Goal: Information Seeking & Learning: Learn about a topic

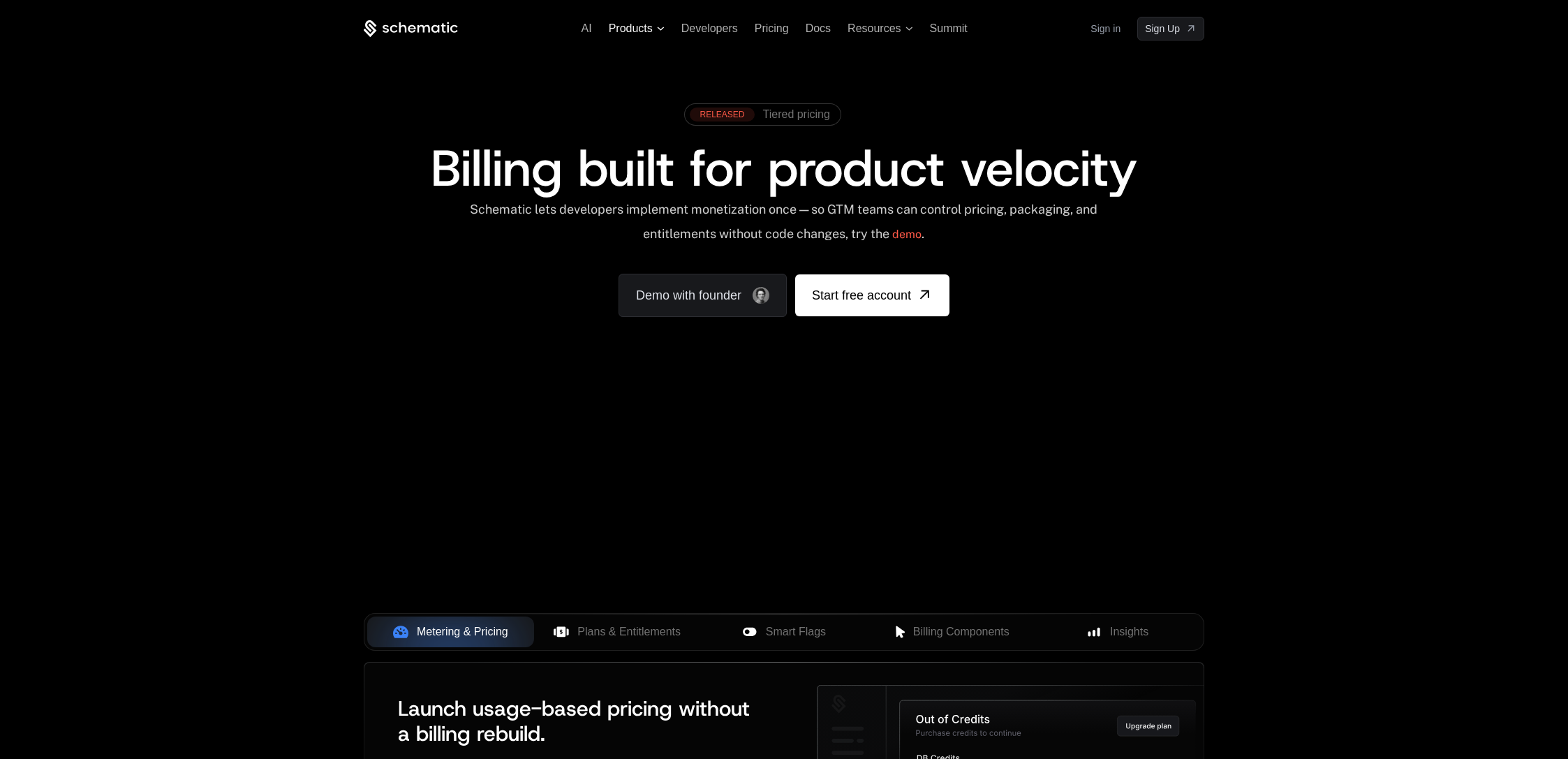
click at [661, 23] on span "Products" at bounding box center [637, 29] width 56 height 13
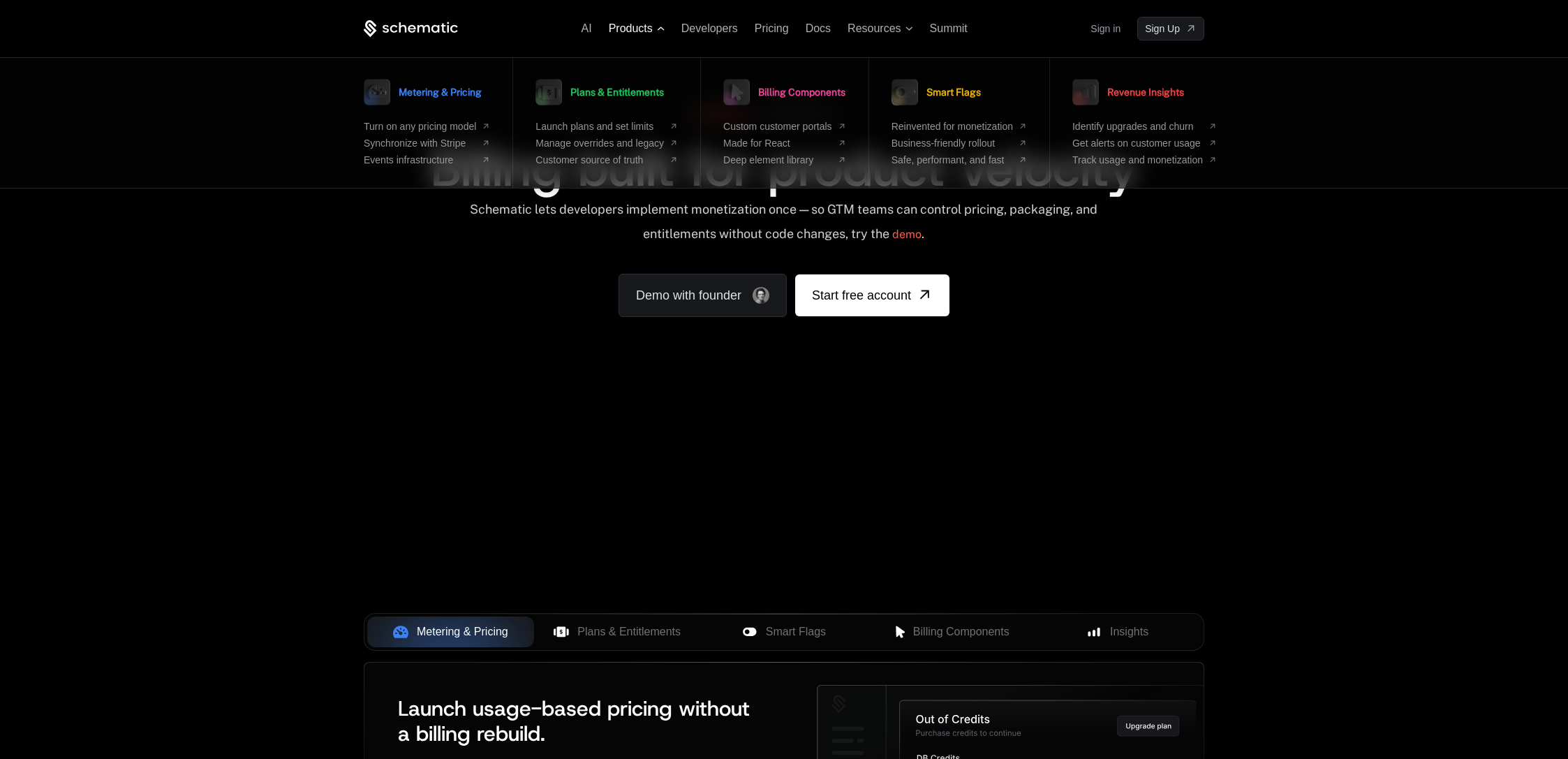
click at [641, 27] on span "Products" at bounding box center [631, 29] width 44 height 13
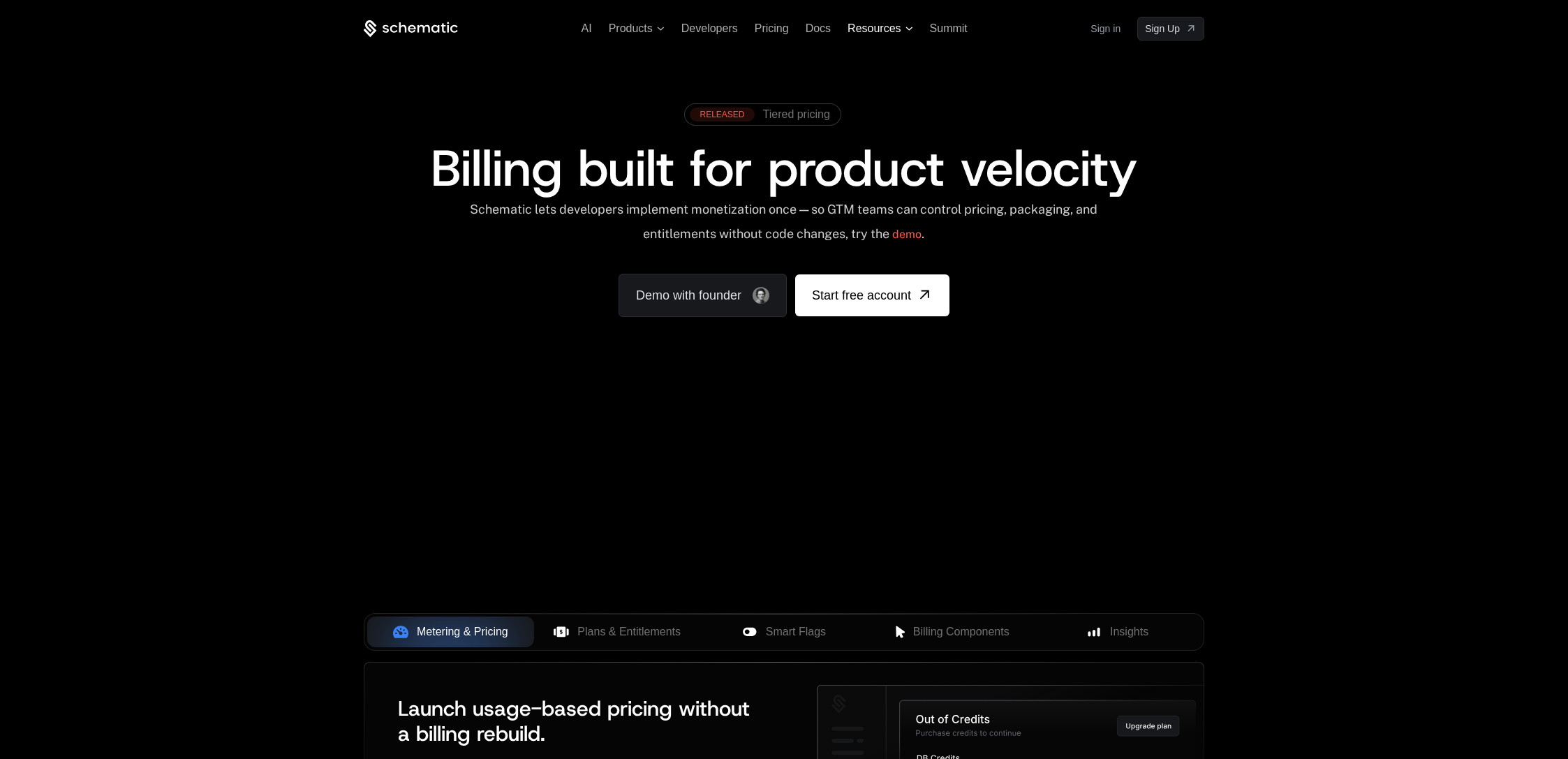
click at [878, 28] on span "Resources" at bounding box center [873, 29] width 53 height 13
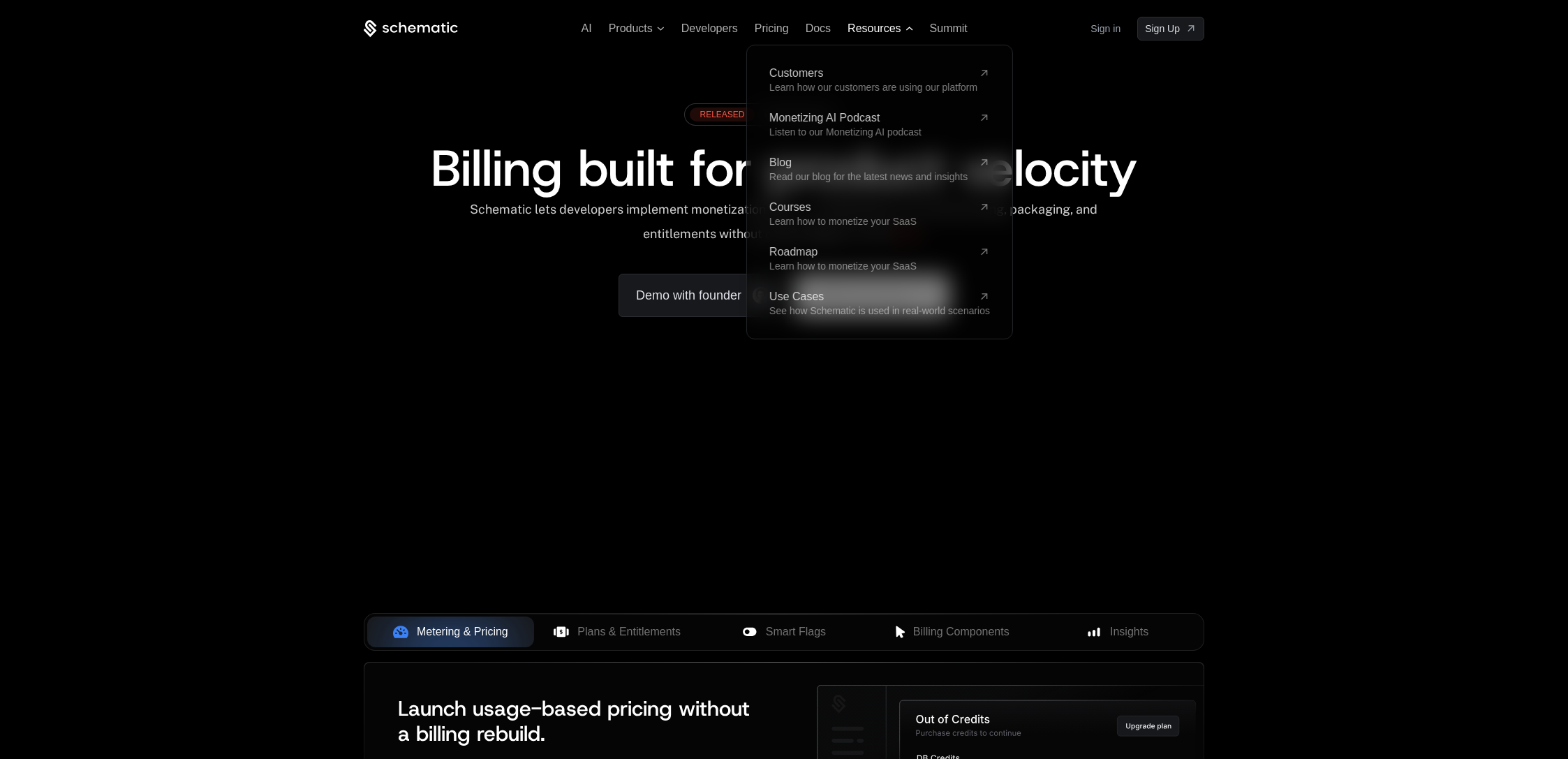
click at [878, 28] on span "Resources" at bounding box center [873, 29] width 53 height 13
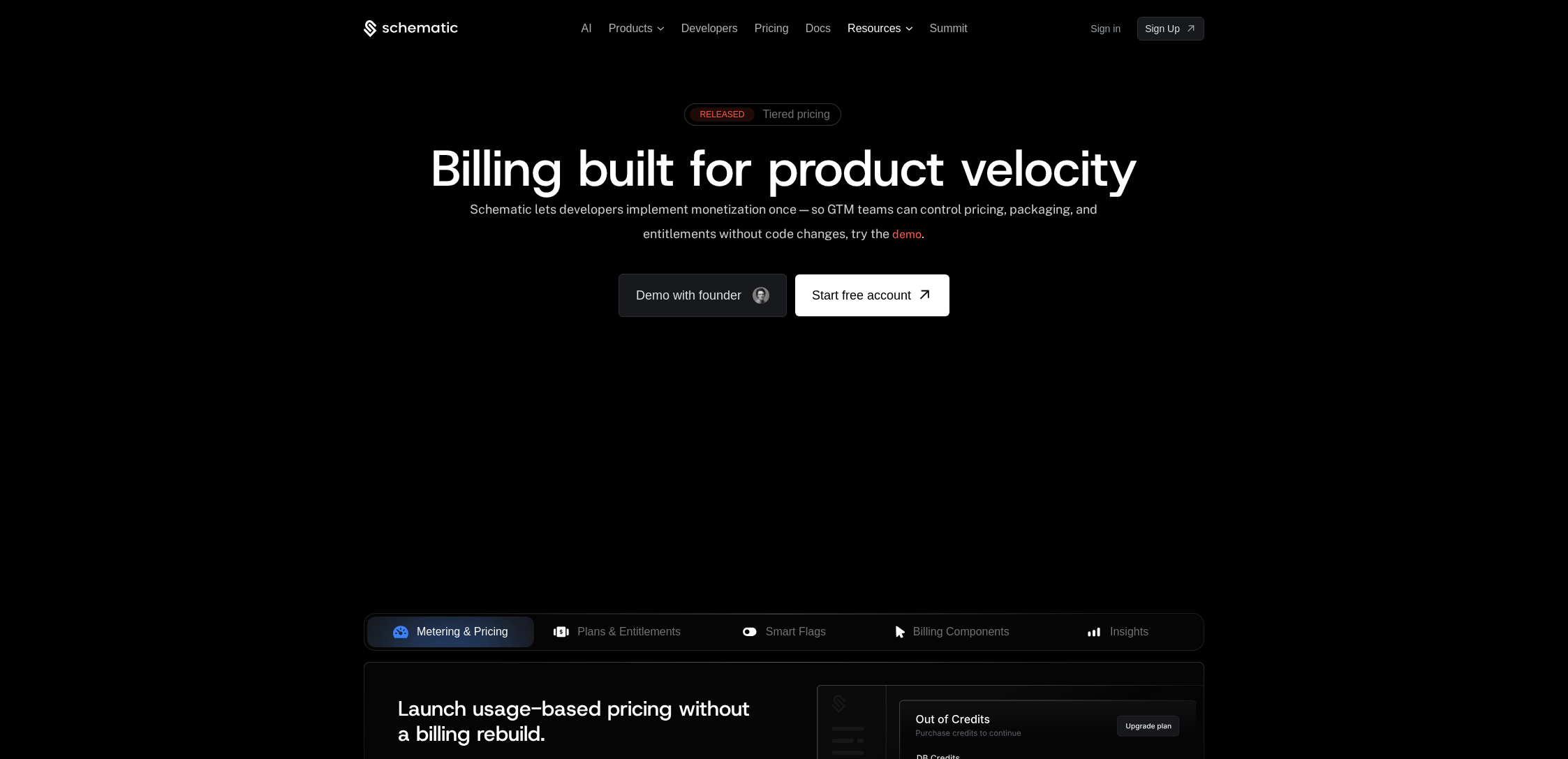
click at [871, 30] on span "Resources" at bounding box center [873, 29] width 53 height 13
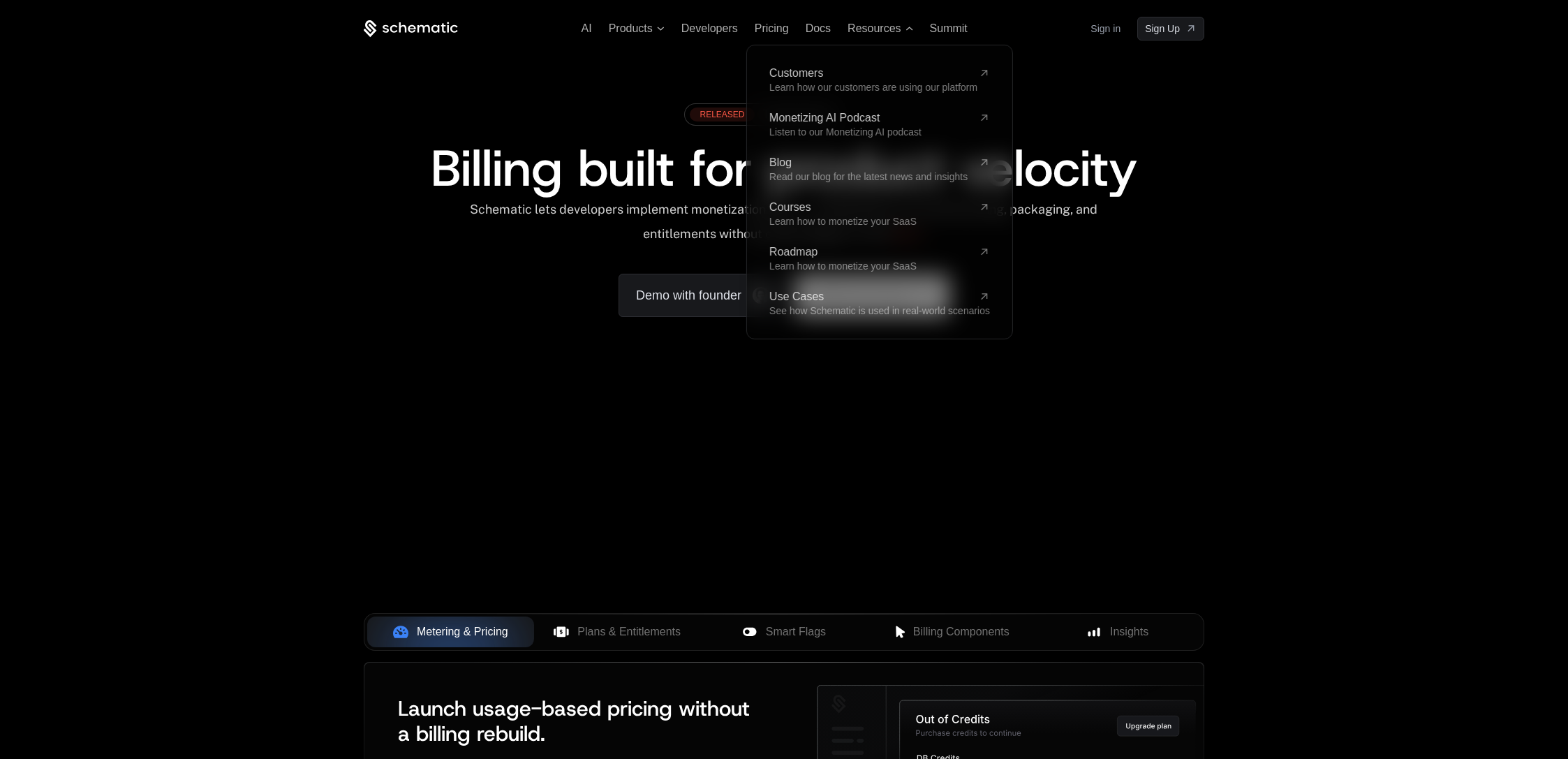
click at [641, 209] on div "Schematic lets developers implement monetization once — so GTM teams can contro…" at bounding box center [784, 226] width 631 height 49
click at [864, 17] on div "AI Products Developers Pricing Docs Resources Customers Learn how our customers…" at bounding box center [784, 29] width 841 height 24
click at [867, 27] on span "Resources" at bounding box center [873, 29] width 53 height 13
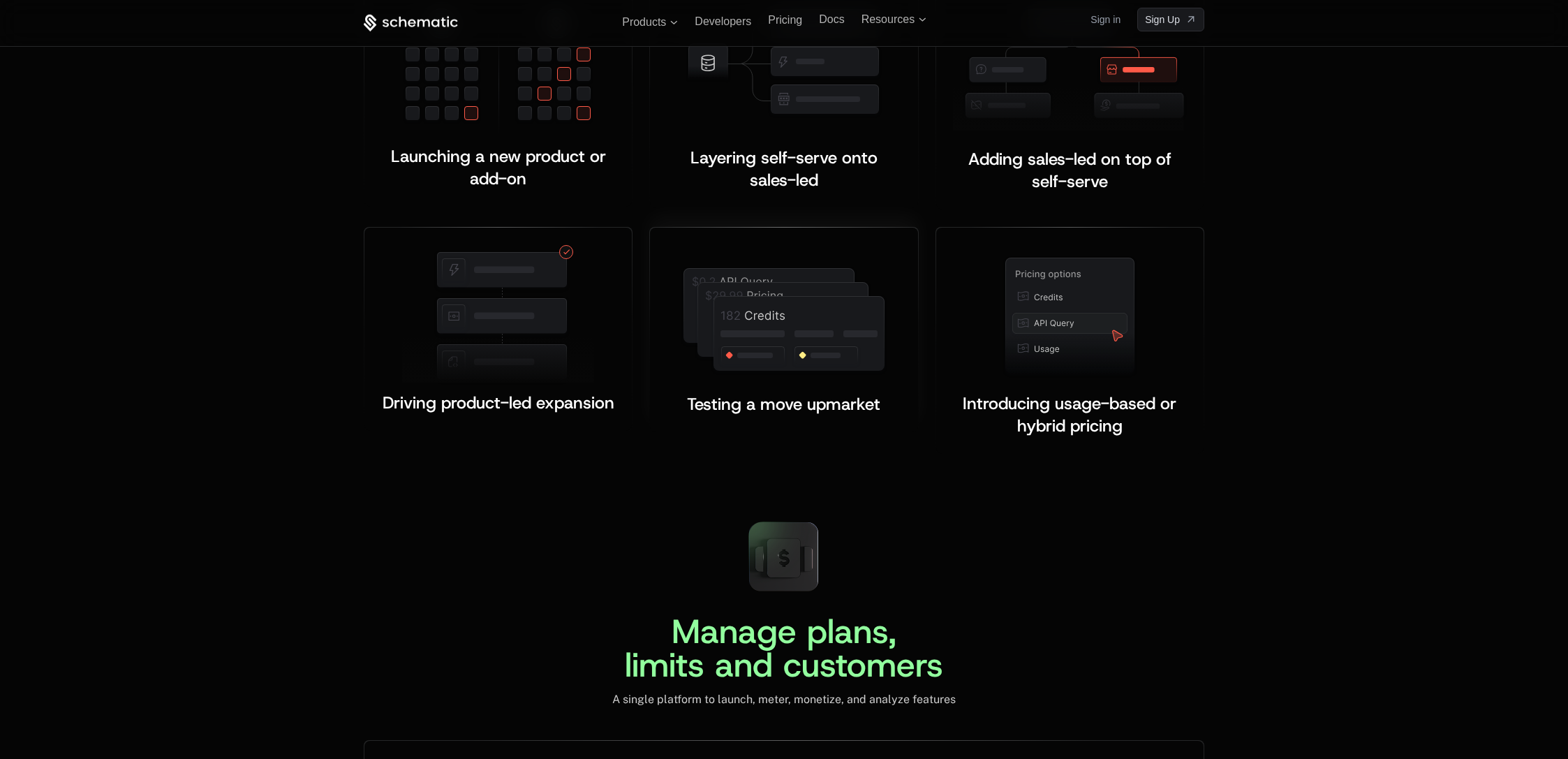
scroll to position [2738, 0]
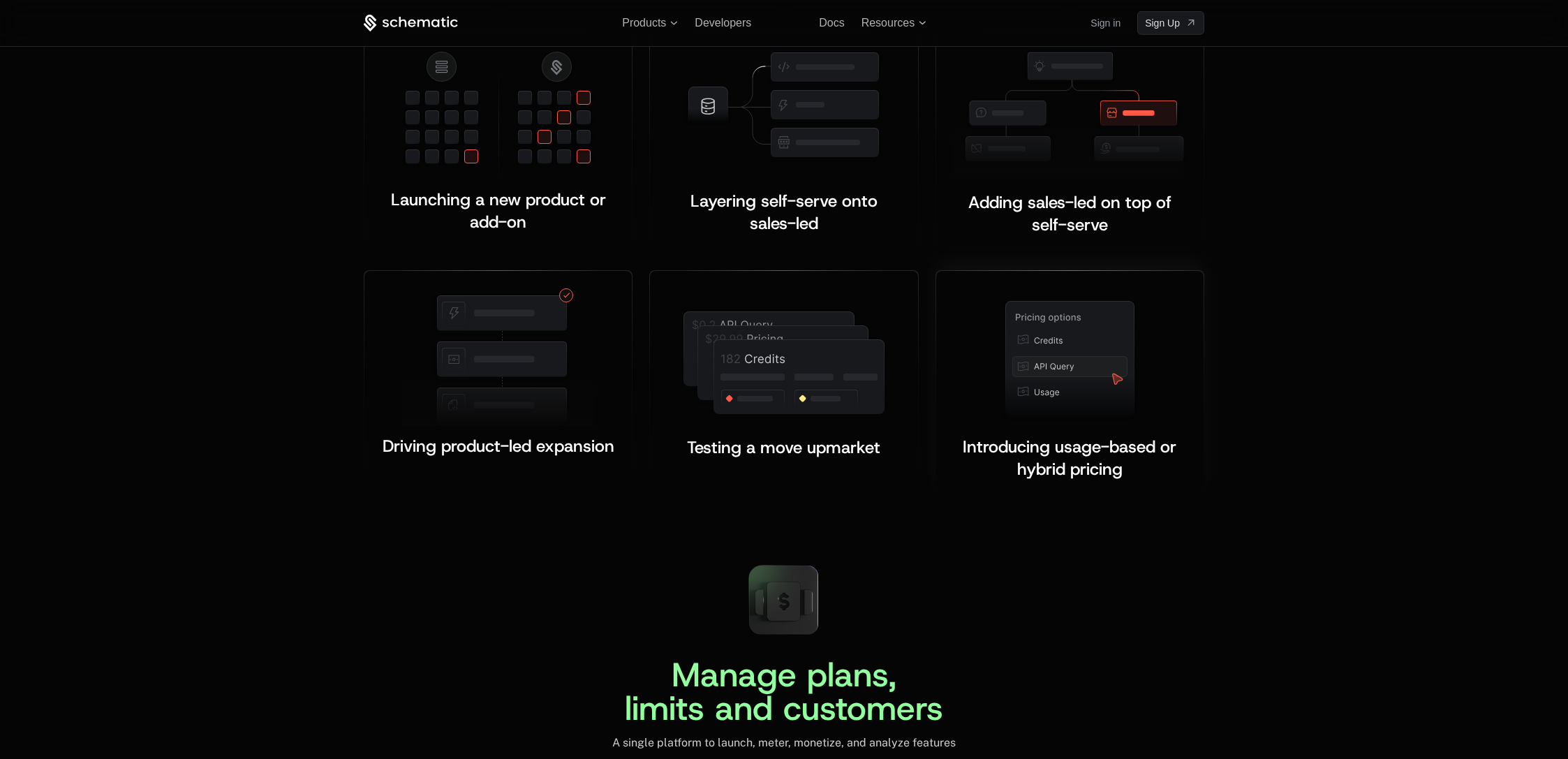
click at [953, 474] on div "Introducing usage-based or hybrid pricing ﻿ ﻿" at bounding box center [1070, 458] width 234 height 44
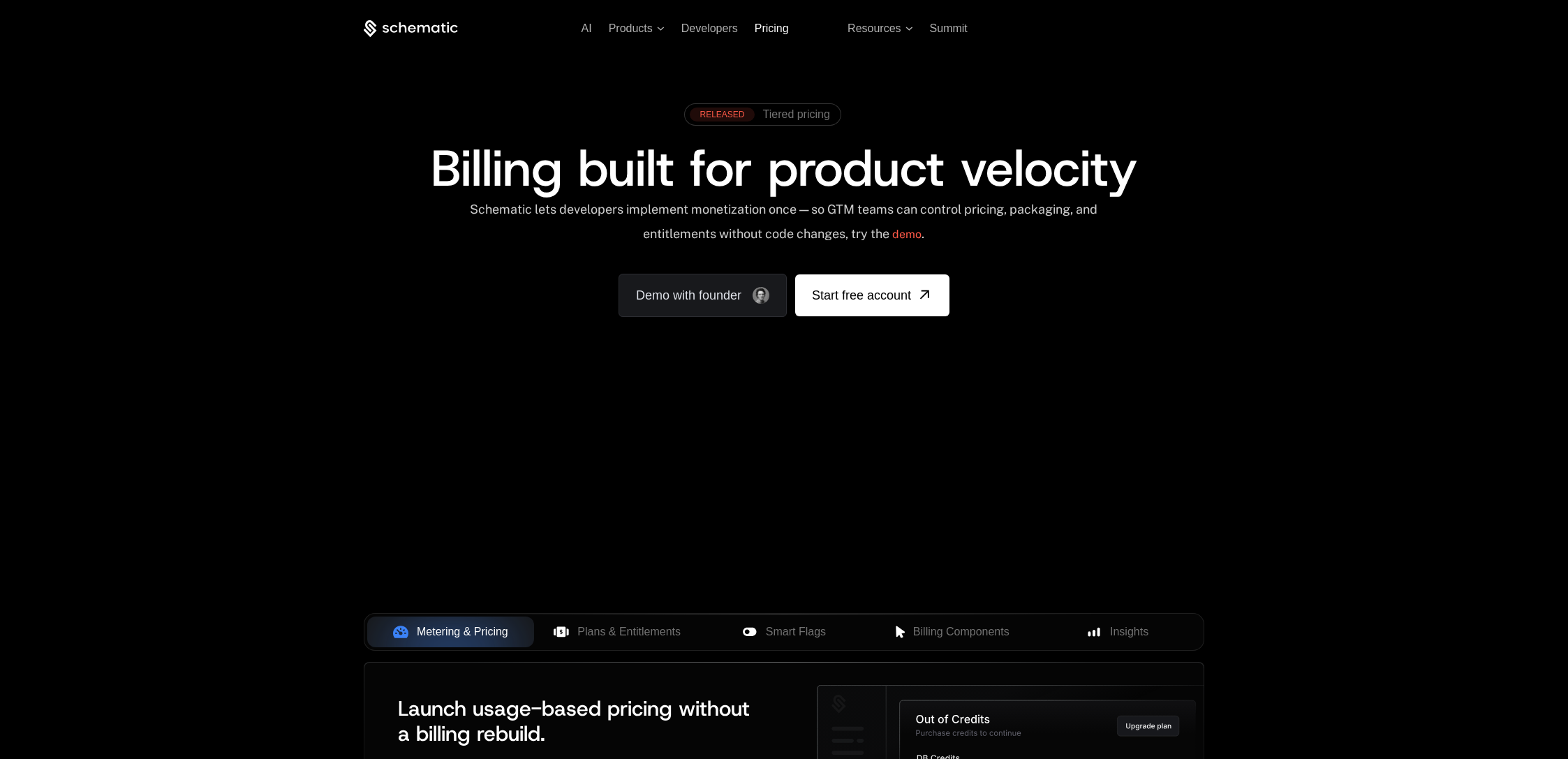
click at [769, 30] on span "Pricing" at bounding box center [771, 28] width 34 height 12
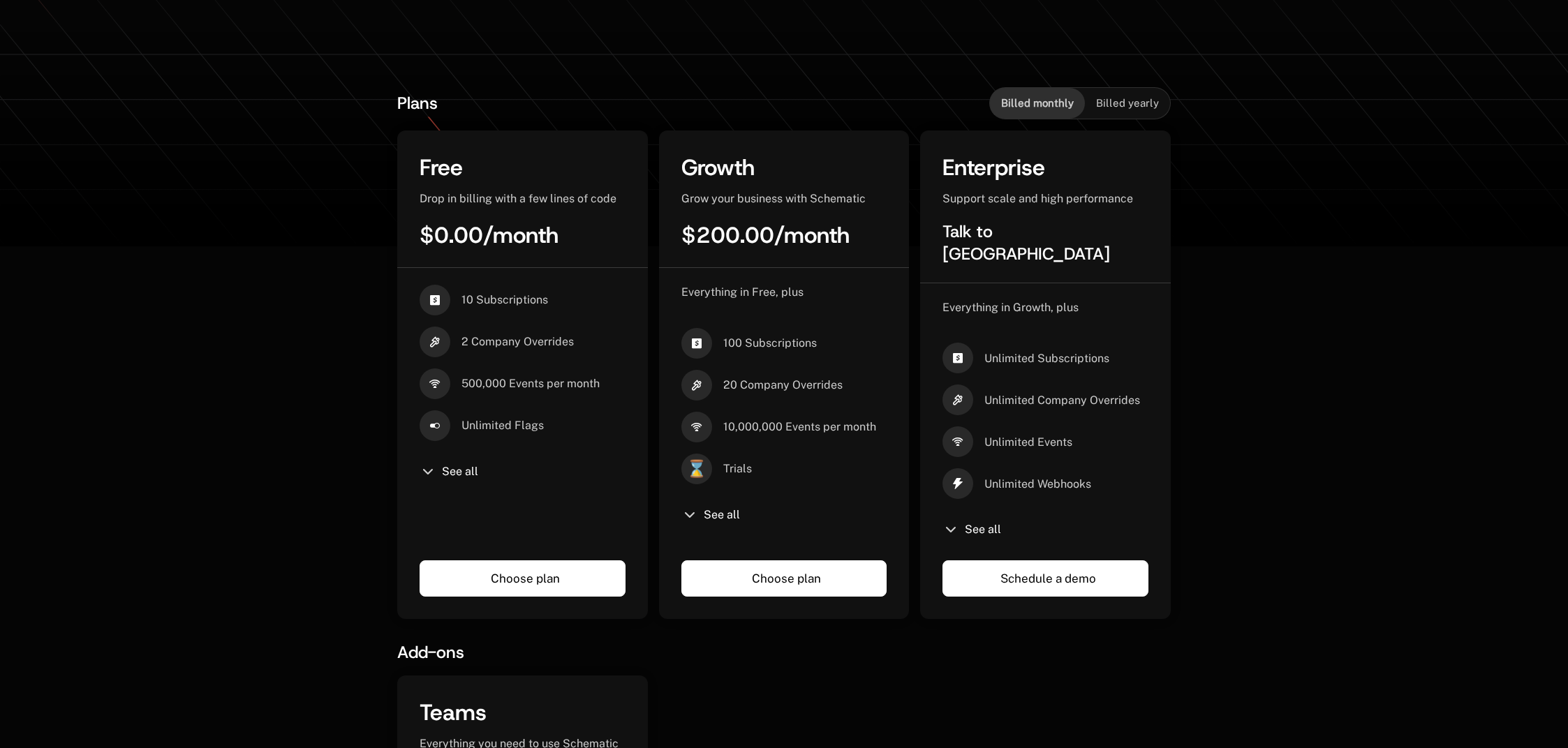
scroll to position [267, 0]
drag, startPoint x: 457, startPoint y: 303, endPoint x: 512, endPoint y: 324, distance: 58.9
click at [522, 308] on div "10 Subscriptions" at bounding box center [523, 299] width 206 height 31
click at [462, 463] on div "10 Subscriptions 2 Company Overrides 500,000 Events per month Unlimited Flags S…" at bounding box center [523, 411] width 206 height 253
drag, startPoint x: 462, startPoint y: 467, endPoint x: 471, endPoint y: 467, distance: 9.0
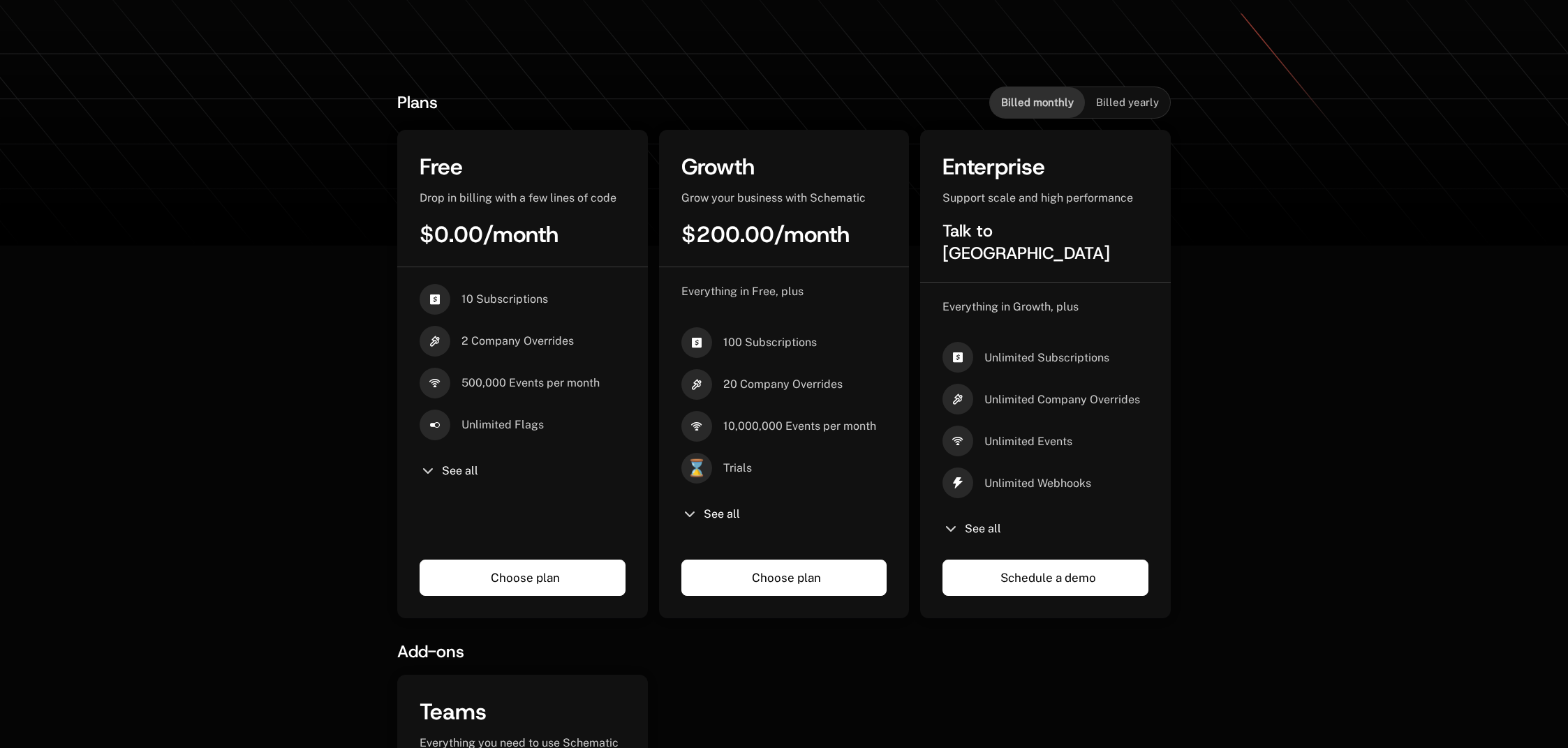
click at [463, 467] on span "See all" at bounding box center [460, 471] width 36 height 11
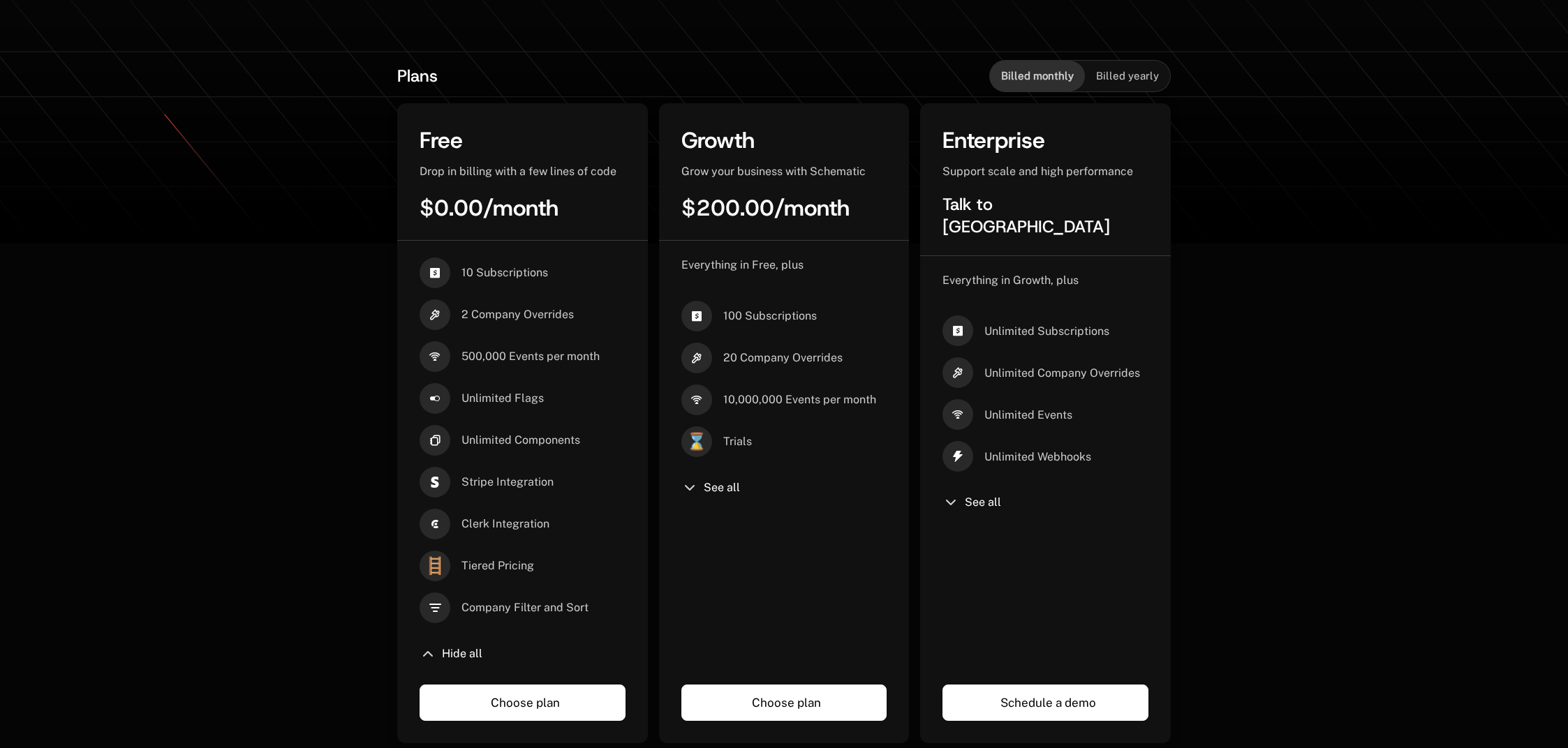
scroll to position [294, 0]
click at [717, 491] on span "See all" at bounding box center [721, 488] width 36 height 11
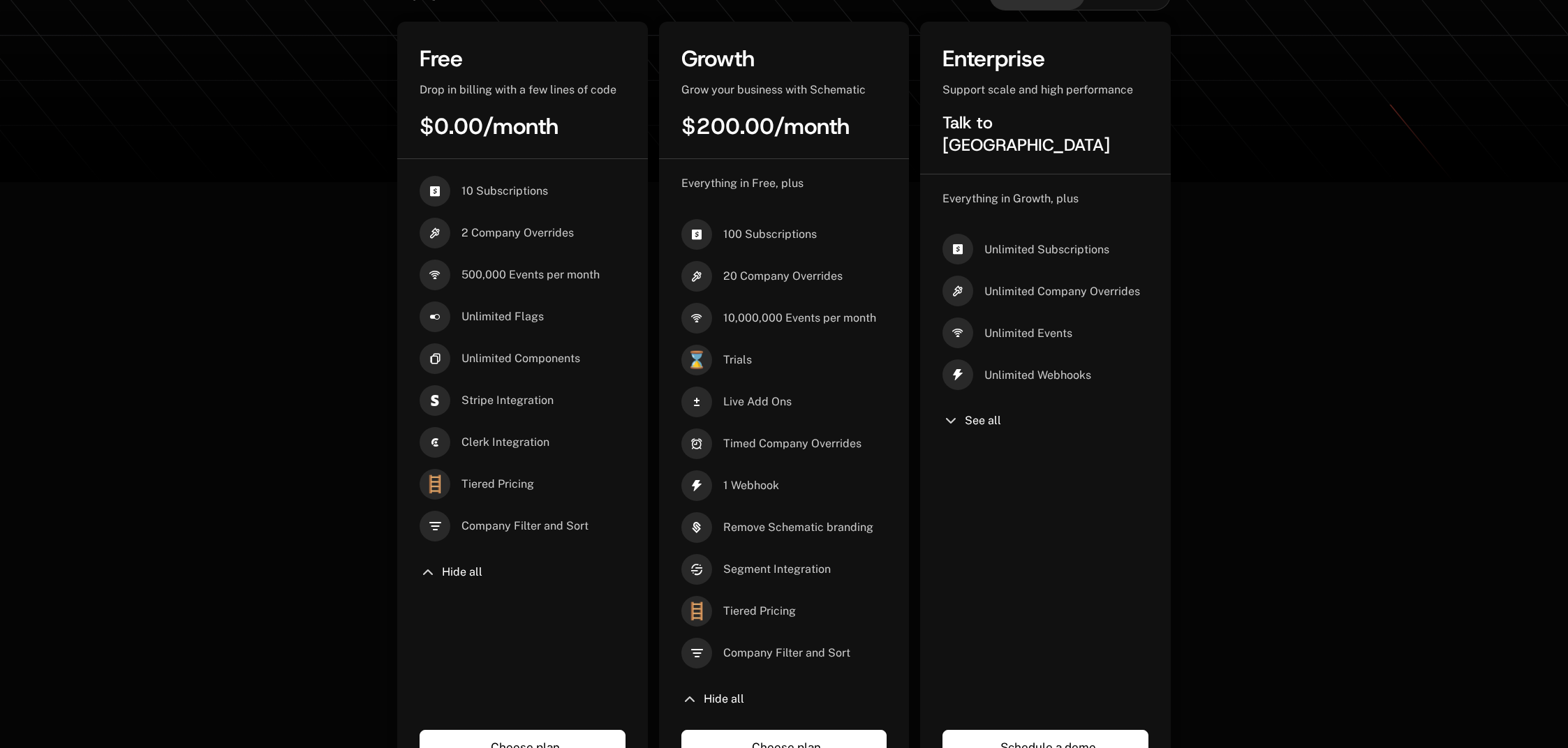
scroll to position [376, 0]
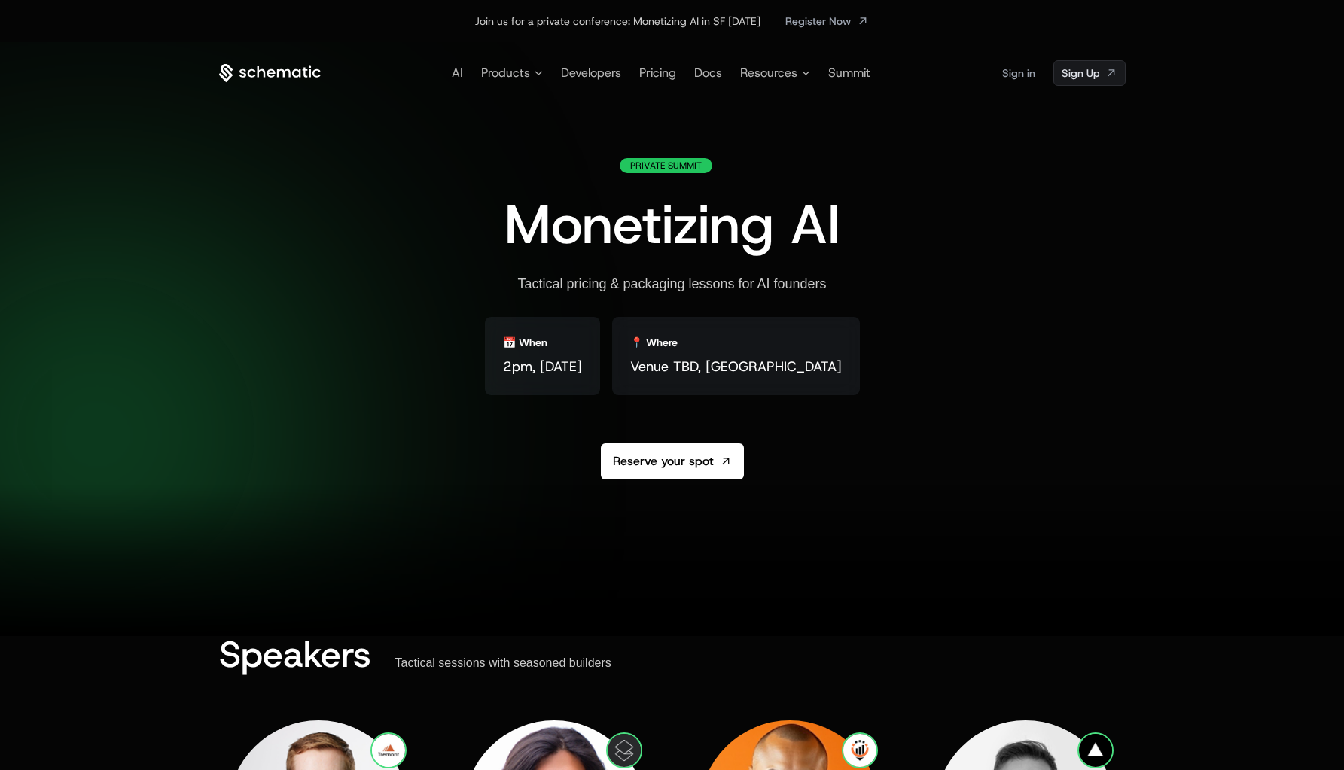
scroll to position [2, 0]
